Goal: Task Accomplishment & Management: Use online tool/utility

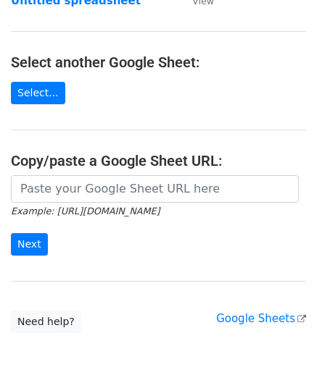
scroll to position [145, 0]
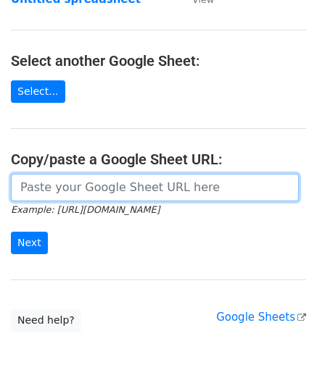
click at [65, 190] on input "url" at bounding box center [155, 188] width 288 height 28
paste input "https://docs.google.com/spreadsheets/d/1WScGdz8KaSXsOtHpsO4LnA-H8s6a4XfhXWbQCAw…"
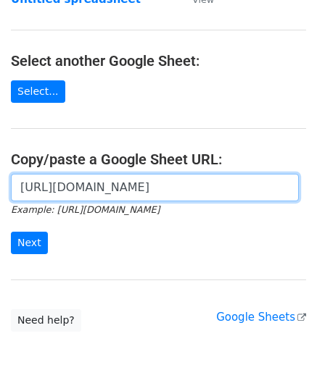
scroll to position [0, 330]
type input "https://docs.google.com/spreadsheets/d/1WScGdz8KaSXsOtHpsO4LnA-H8s6a4XfhXWbQCAw…"
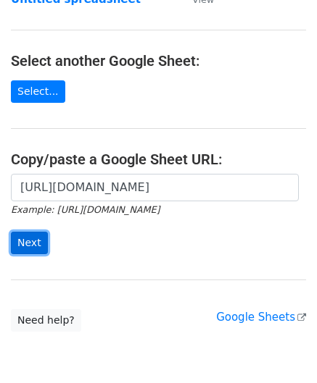
click at [25, 238] on input "Next" at bounding box center [29, 243] width 37 height 22
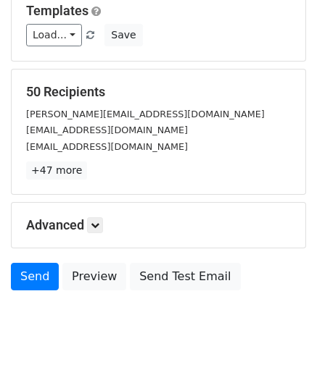
scroll to position [177, 0]
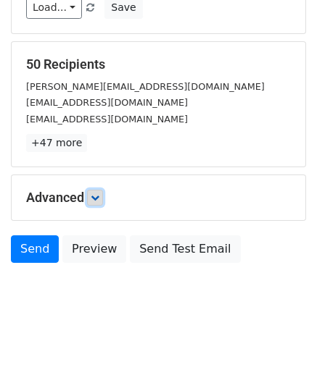
click at [96, 190] on link at bounding box center [95, 198] width 16 height 16
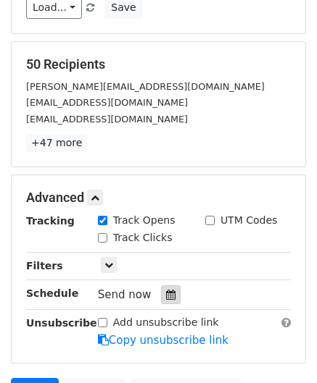
click at [166, 291] on icon at bounding box center [170, 295] width 9 height 10
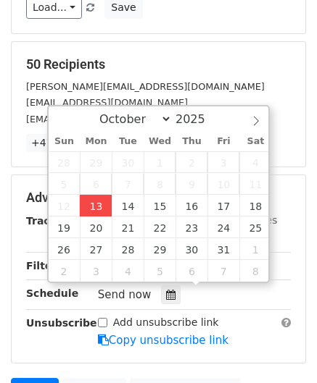
type input "[DATE] 12:00"
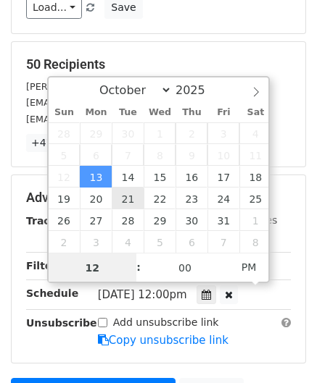
scroll to position [0, 0]
paste input "Hour"
type input "2"
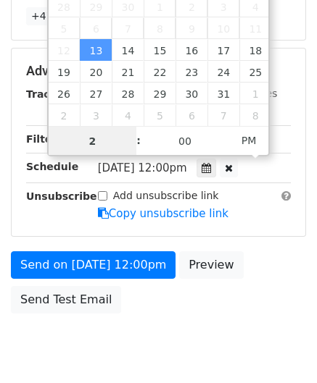
scroll to position [294, 0]
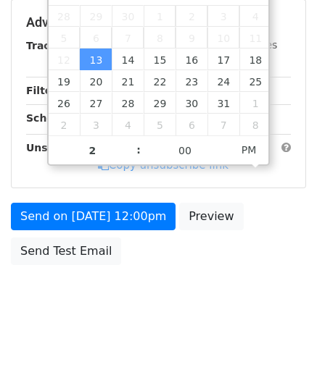
type input "[DATE] 14:00"
click at [249, 294] on body "New Campaign Daily emails left: 50 Google Sheet: Untitled spreadsheet Variables…" at bounding box center [158, 24] width 317 height 614
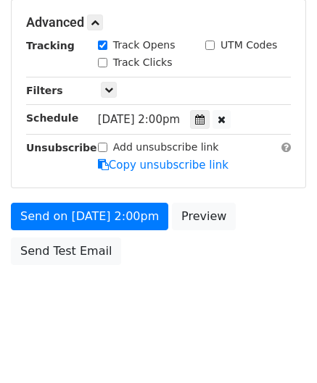
scroll to position [352, 0]
